Goal: Submit feedback/report problem

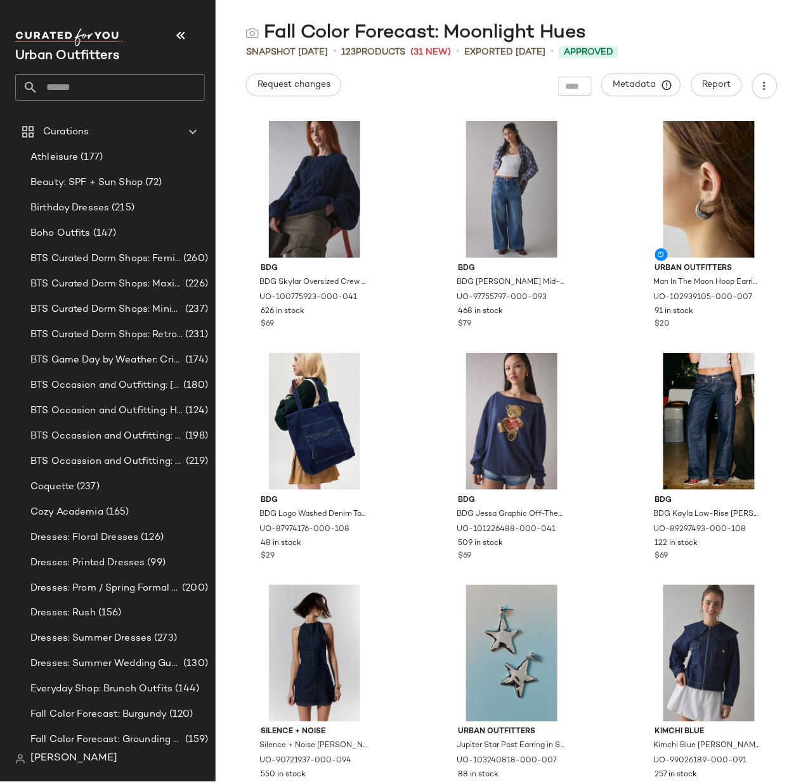
click at [55, 100] on input "text" at bounding box center [121, 87] width 167 height 27
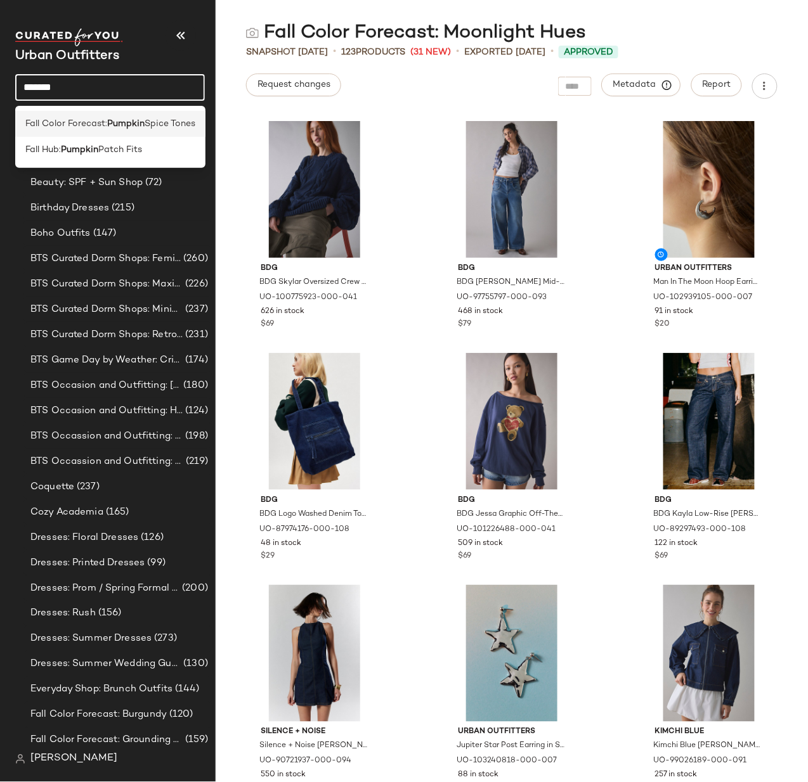
type input "*******"
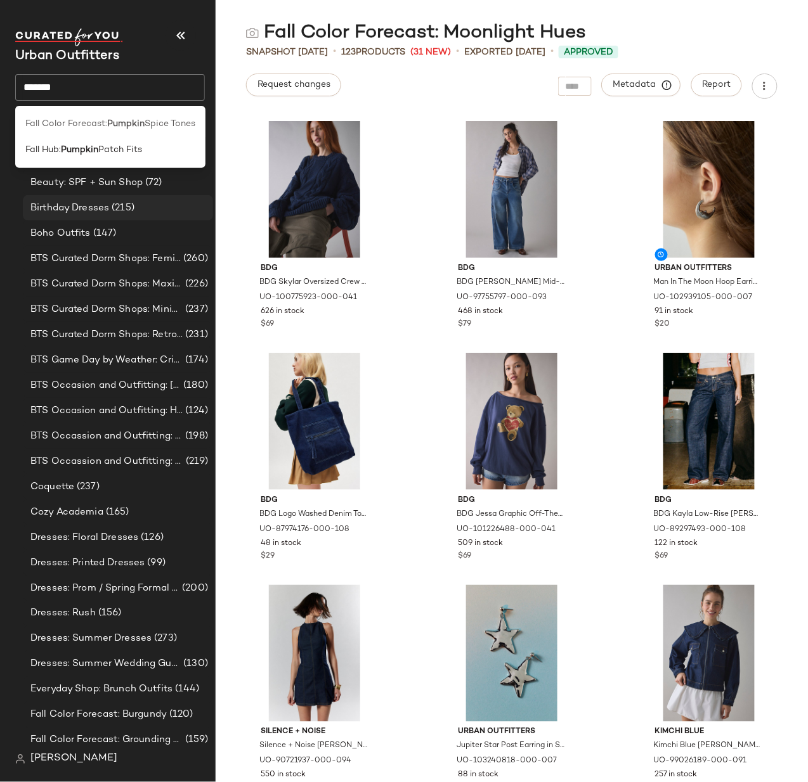
drag, startPoint x: 114, startPoint y: 124, endPoint x: 179, endPoint y: 204, distance: 103.7
click at [114, 124] on b "Pumpkin" at bounding box center [125, 123] width 37 height 13
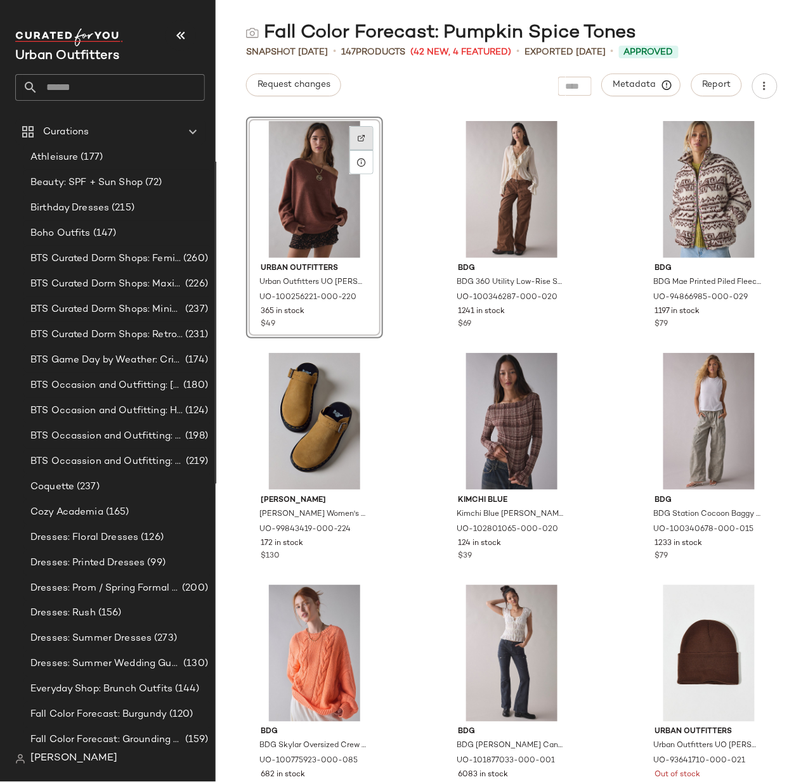
click at [361, 133] on div at bounding box center [361, 138] width 24 height 24
click at [555, 134] on img at bounding box center [559, 138] width 8 height 8
click at [752, 134] on img at bounding box center [756, 138] width 8 height 8
click at [644, 81] on span "Metadata" at bounding box center [641, 84] width 58 height 11
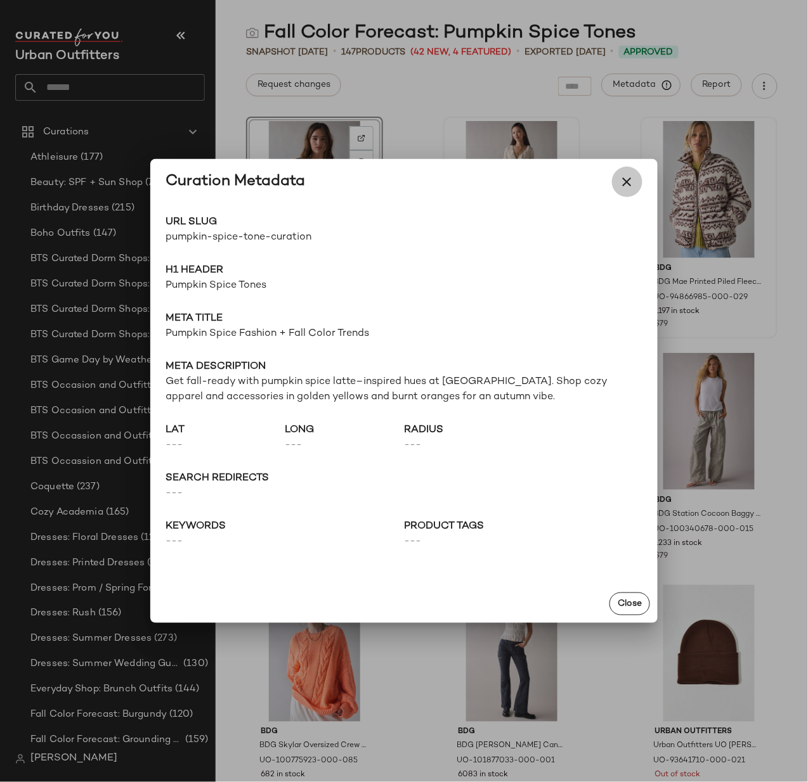
click at [626, 181] on icon "button" at bounding box center [626, 181] width 15 height 15
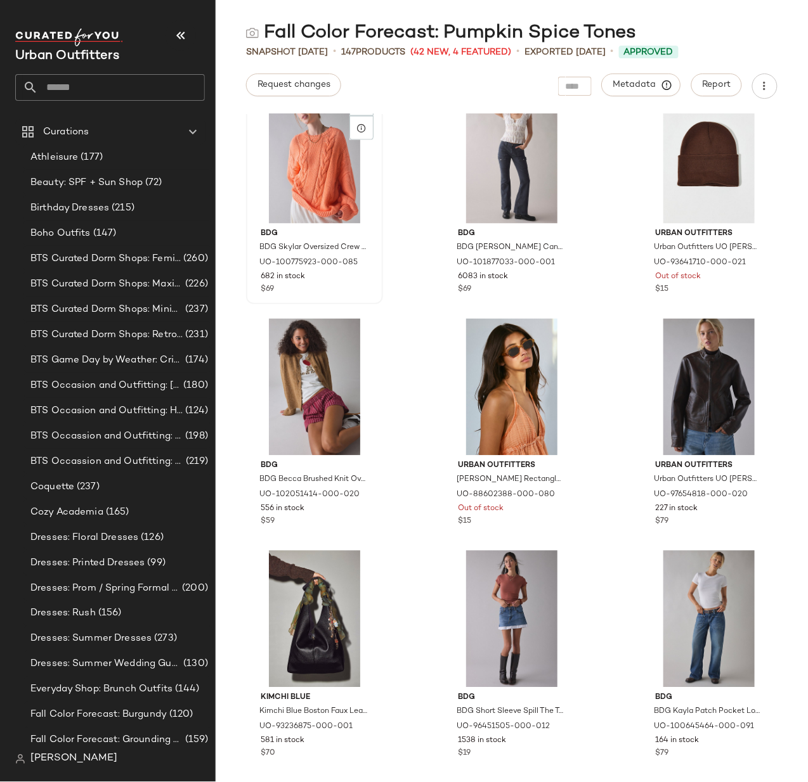
scroll to position [447, 0]
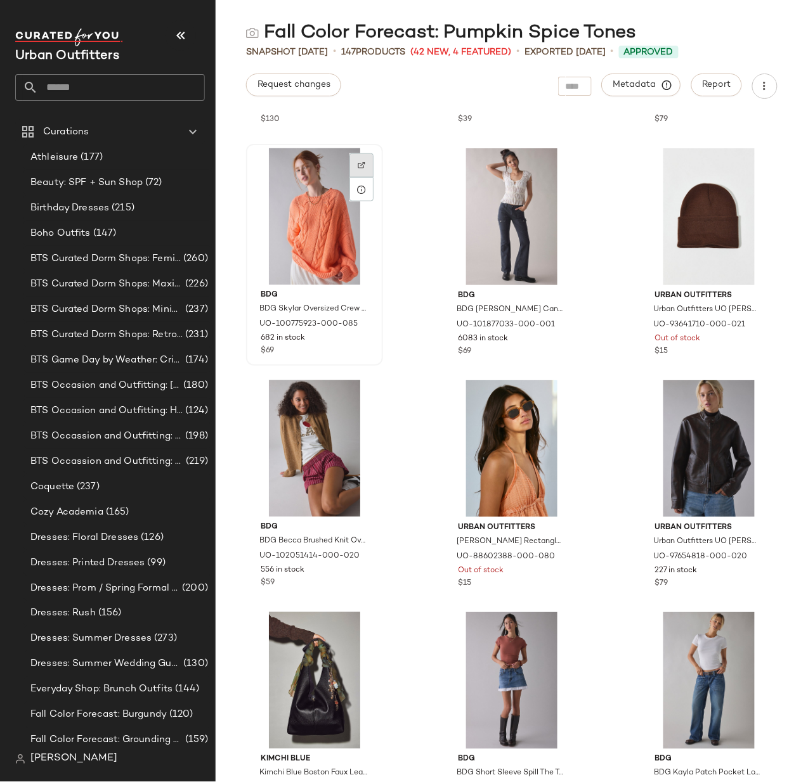
click at [366, 161] on div at bounding box center [361, 165] width 24 height 24
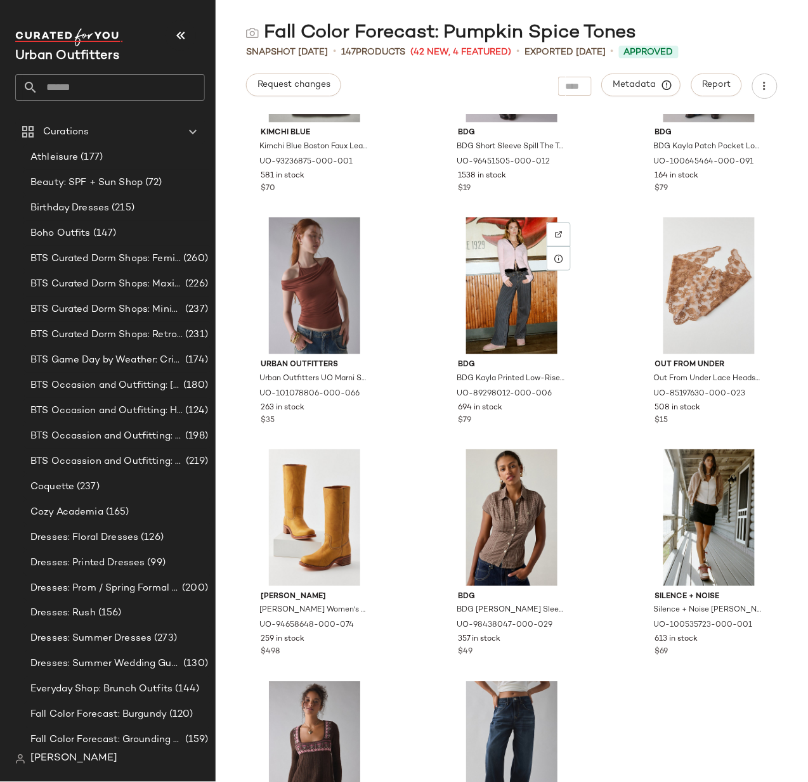
scroll to position [1075, 0]
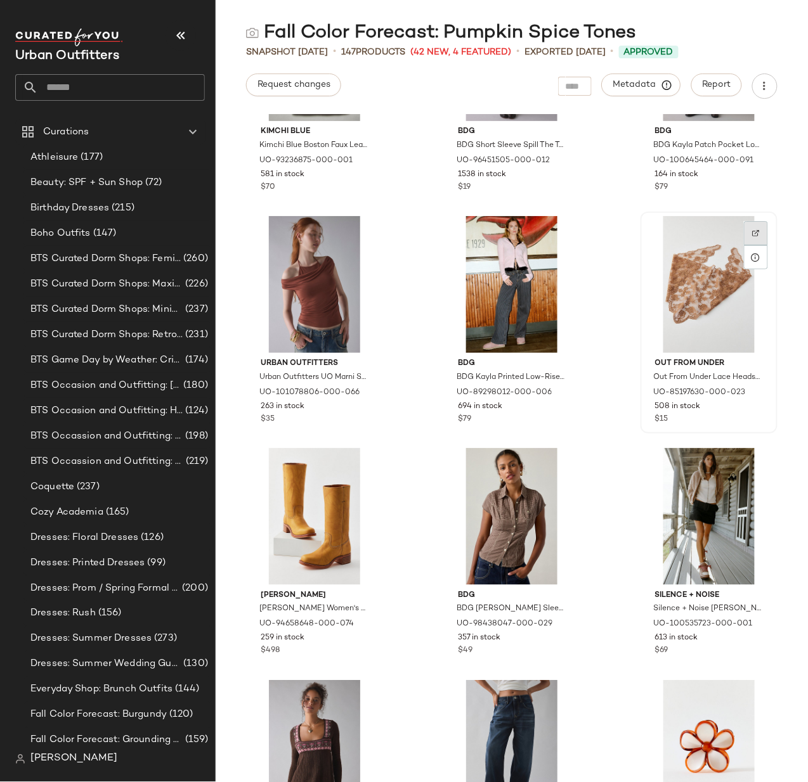
click at [752, 230] on img at bounding box center [756, 234] width 8 height 8
click at [358, 462] on img at bounding box center [362, 466] width 8 height 8
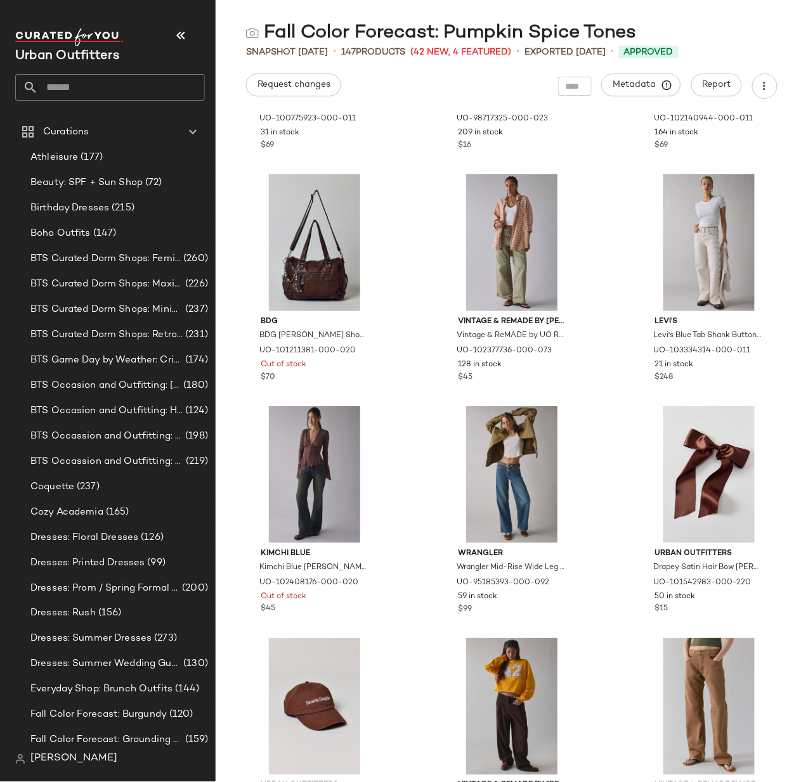
scroll to position [2507, 0]
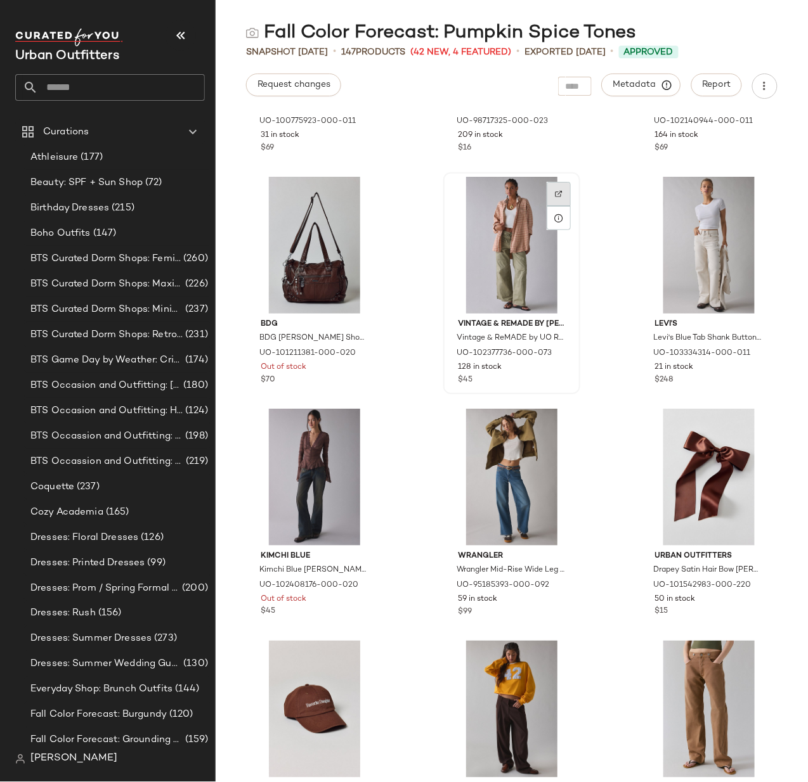
click at [557, 188] on div at bounding box center [559, 194] width 24 height 24
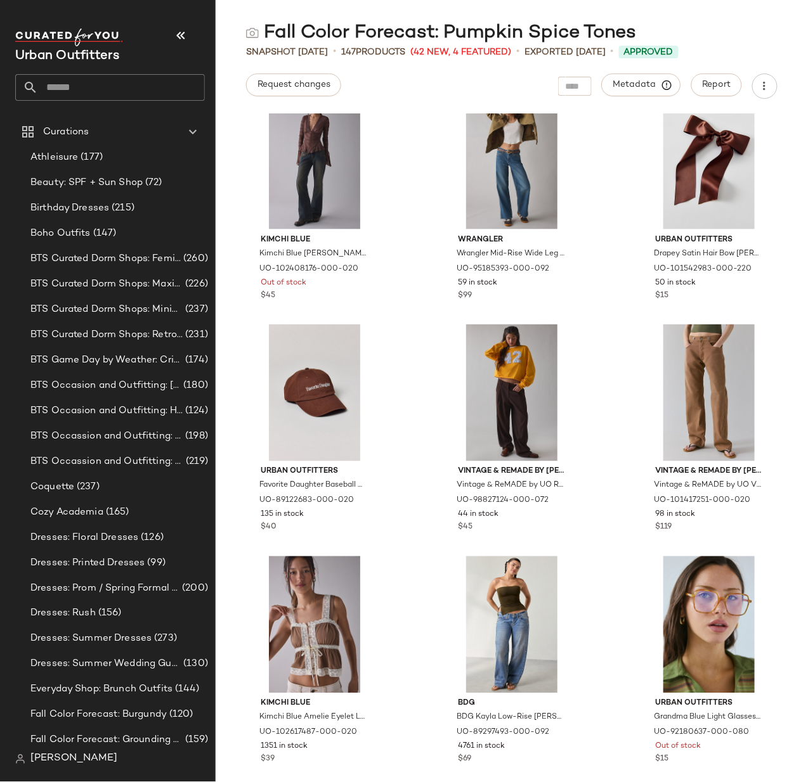
scroll to position [2833, 0]
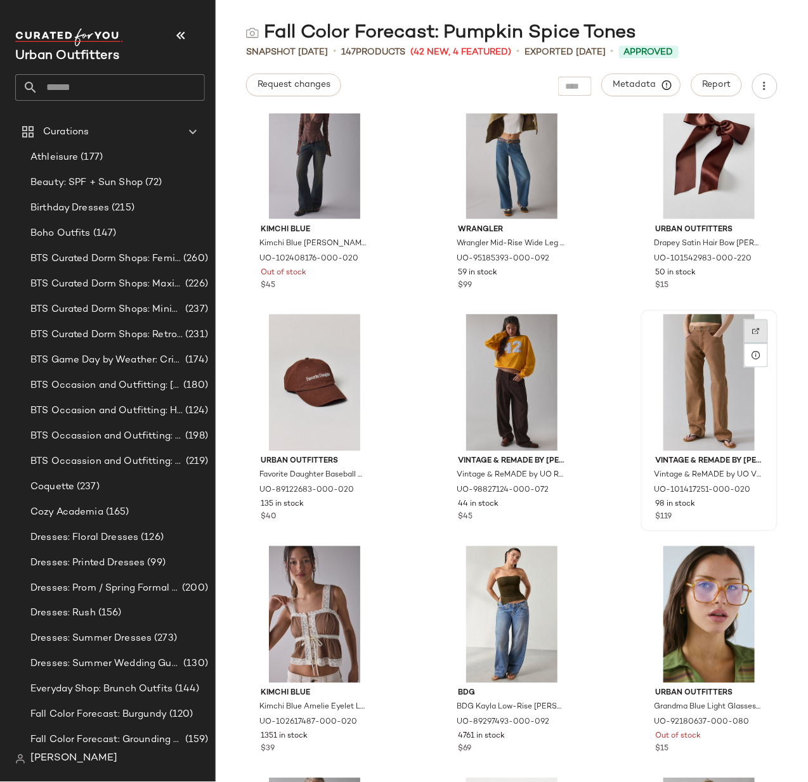
click at [753, 320] on div at bounding box center [756, 332] width 24 height 24
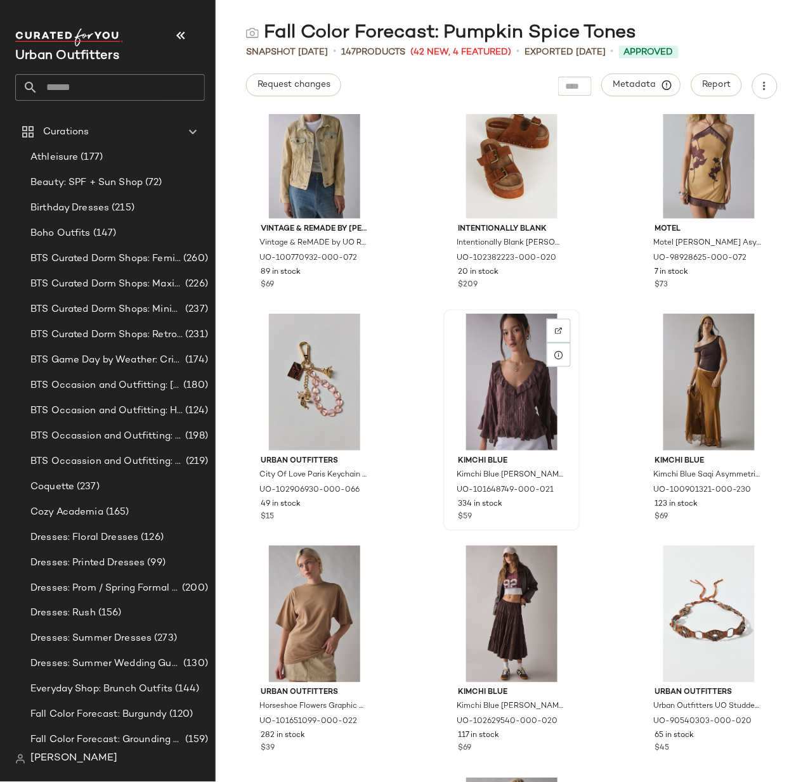
scroll to position [3533, 0]
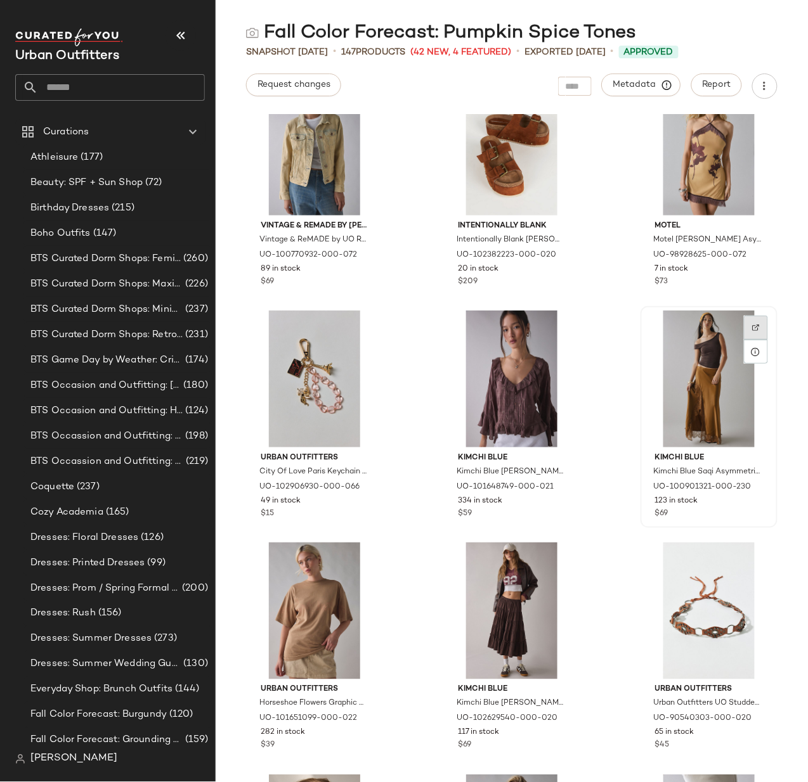
click at [752, 324] on img at bounding box center [756, 328] width 8 height 8
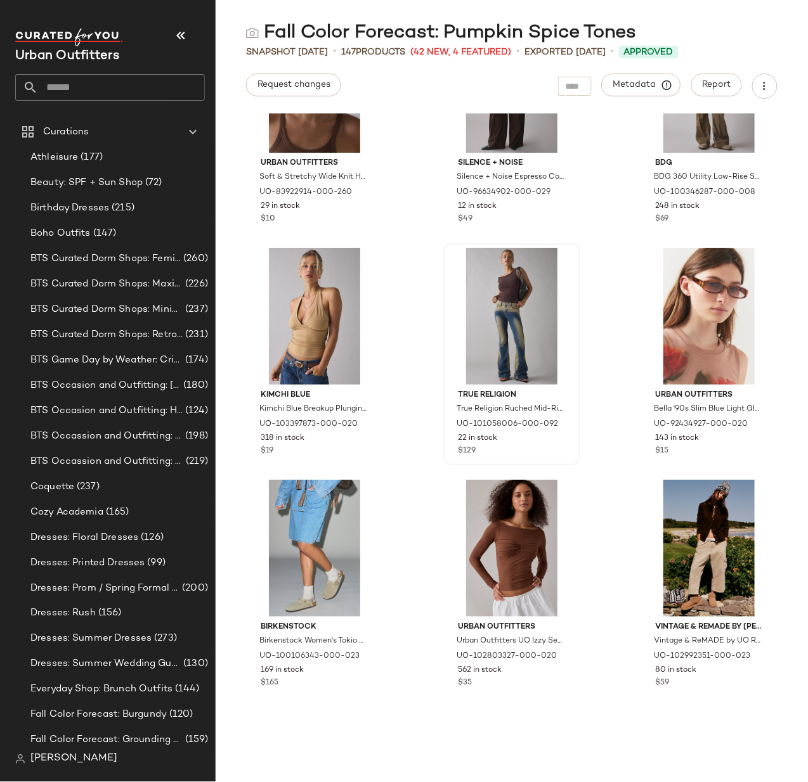
scroll to position [4780, 0]
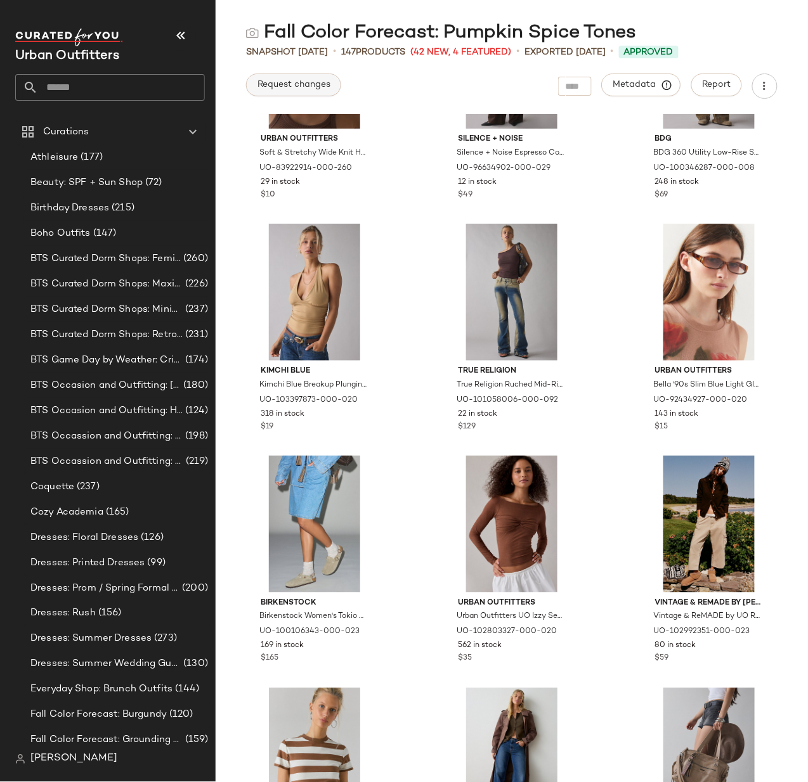
click at [307, 90] on button "Request changes" at bounding box center [293, 85] width 95 height 23
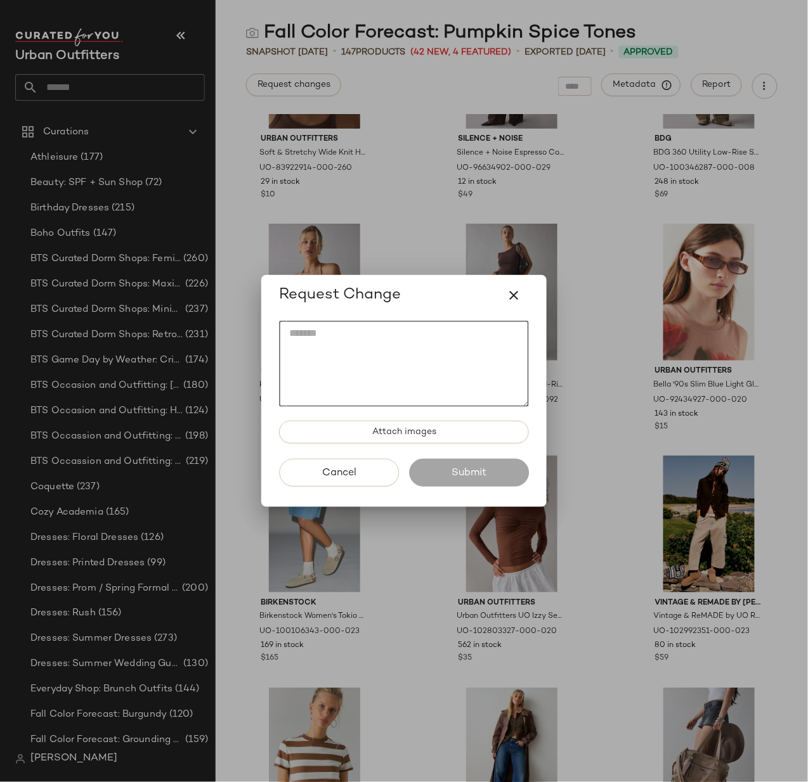
click at [339, 359] on textarea at bounding box center [404, 364] width 250 height 86
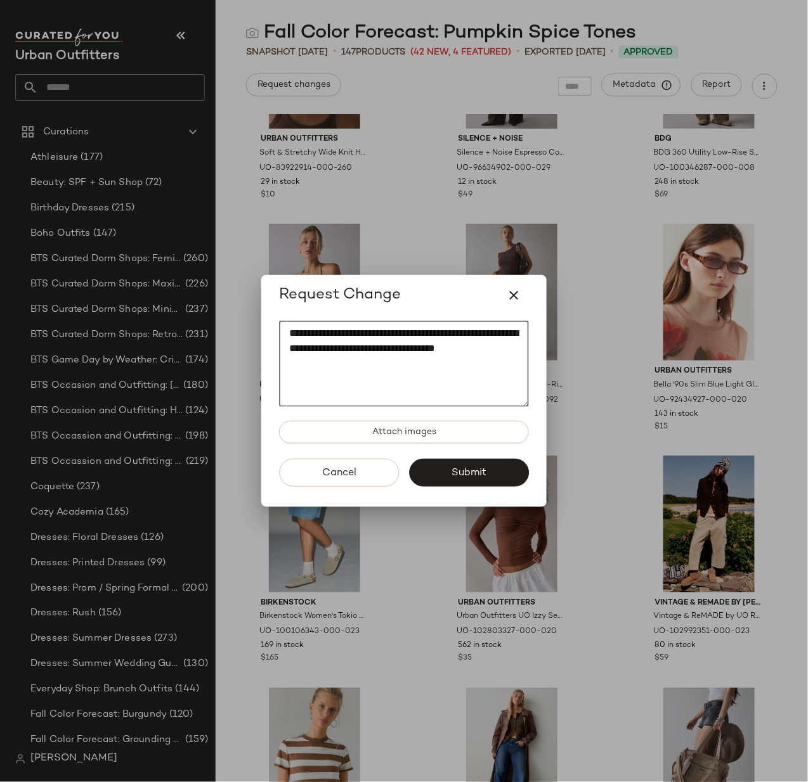
paste textarea "**********"
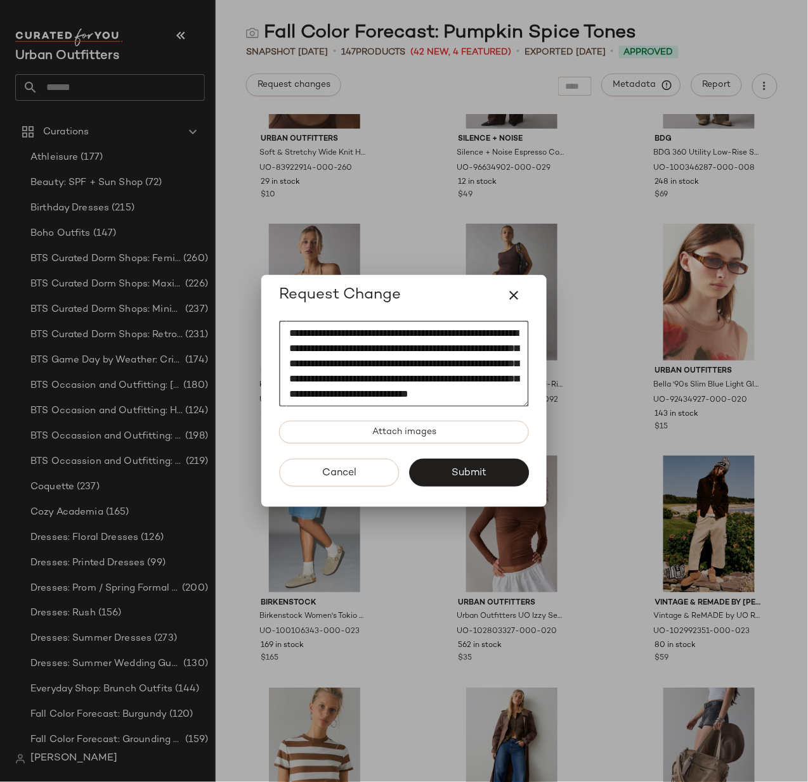
scroll to position [38, 0]
type textarea "**********"
click at [467, 467] on span "Submit" at bounding box center [469, 473] width 36 height 12
